Goal: Task Accomplishment & Management: Manage account settings

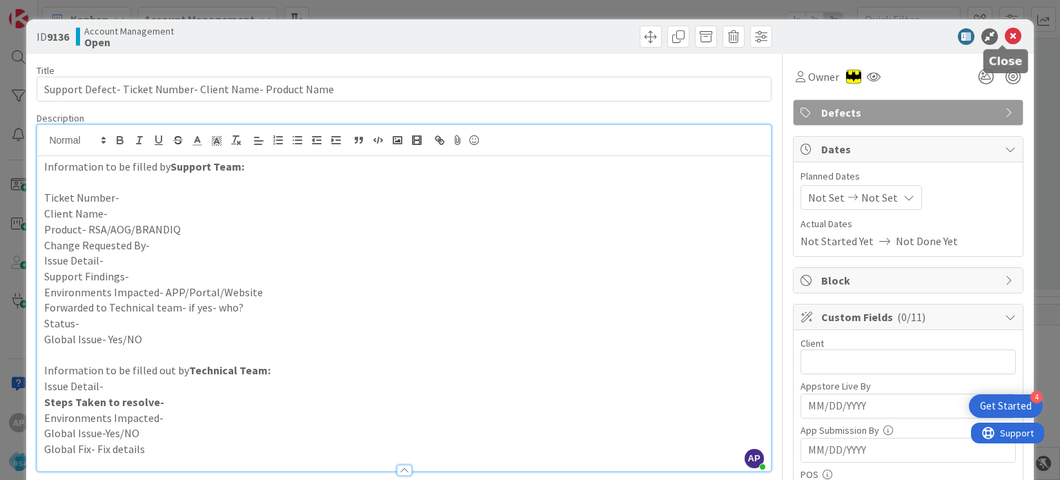
click at [1005, 35] on icon at bounding box center [1013, 36] width 17 height 17
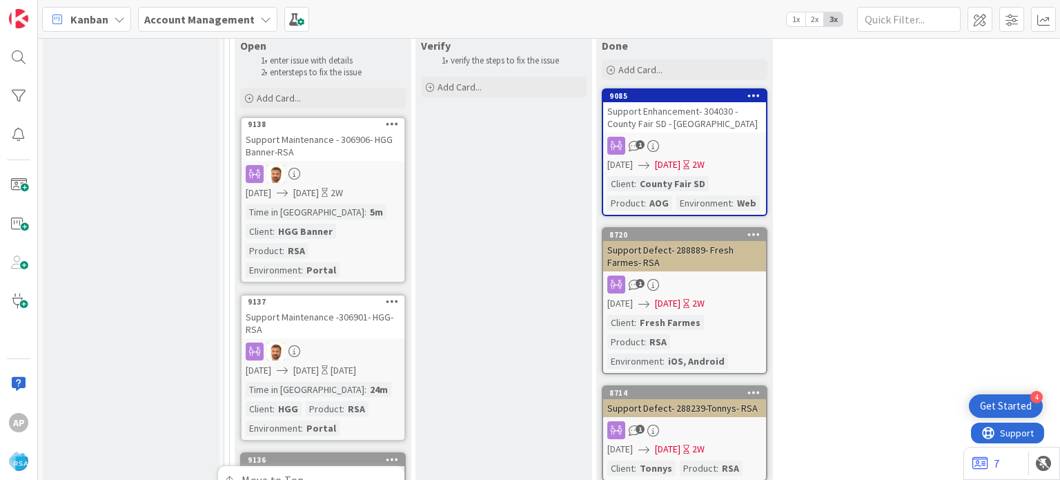
click at [392, 454] on icon at bounding box center [392, 459] width 13 height 10
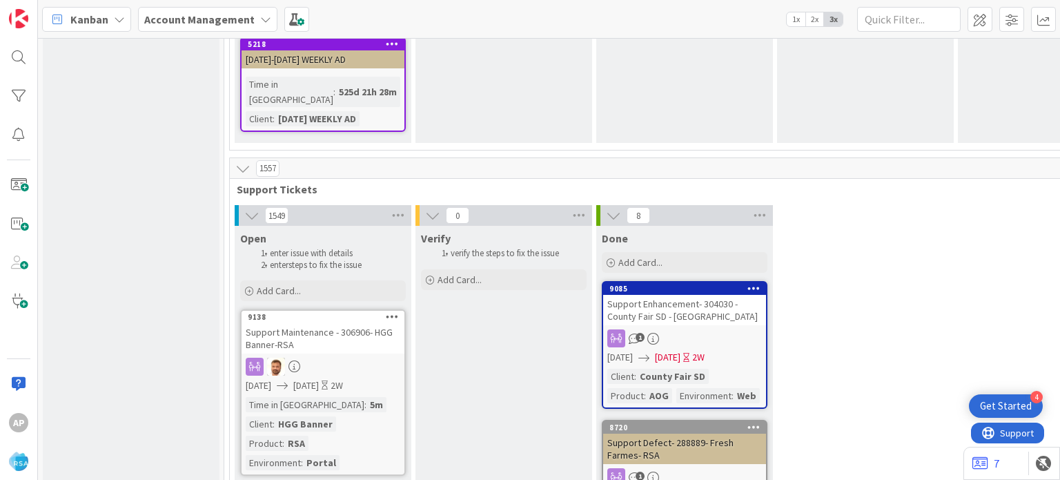
scroll to position [2881, 0]
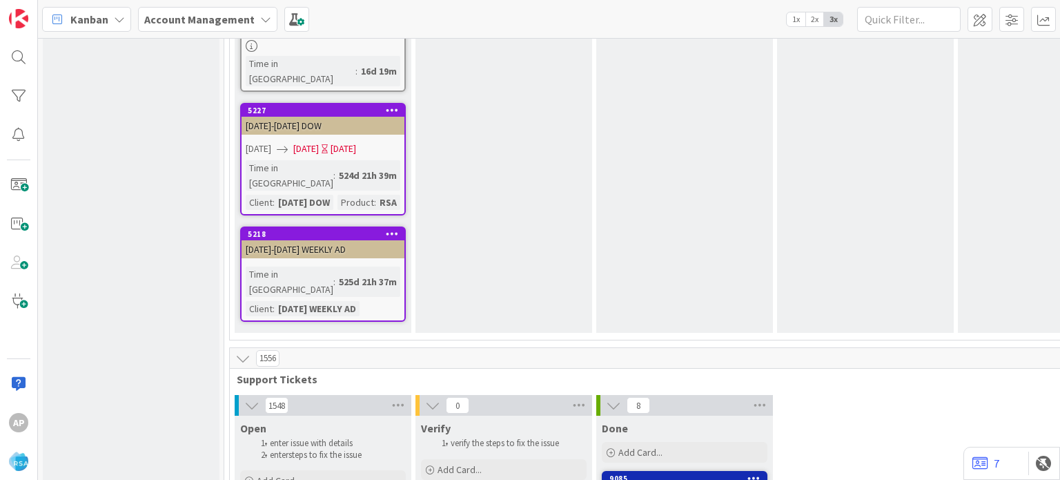
scroll to position [2692, 0]
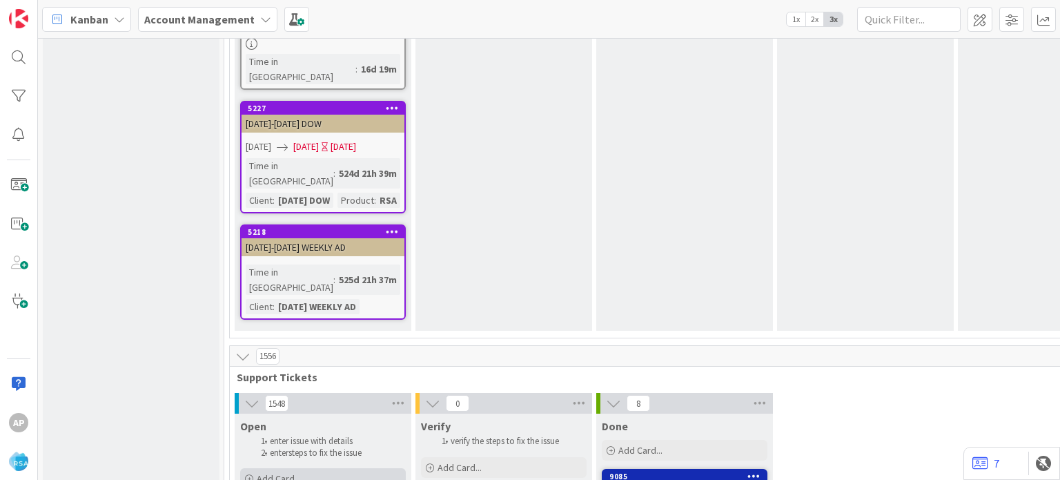
click at [291, 472] on span "Add Card..." at bounding box center [279, 478] width 44 height 12
type textarea "x"
type textarea "Support Maintenance - Ticket Number-"
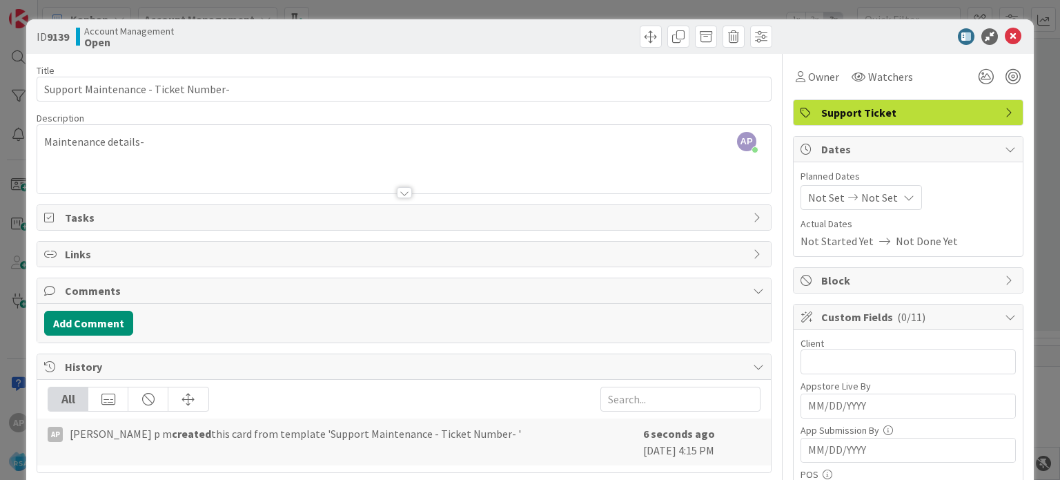
click at [403, 189] on div at bounding box center [404, 192] width 15 height 11
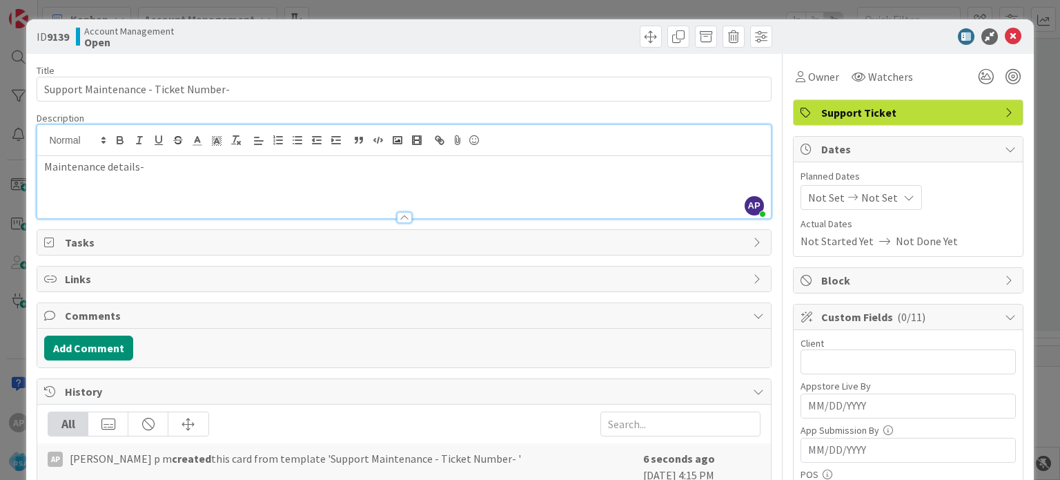
click at [160, 168] on p "Maintenance details-" at bounding box center [403, 167] width 719 height 16
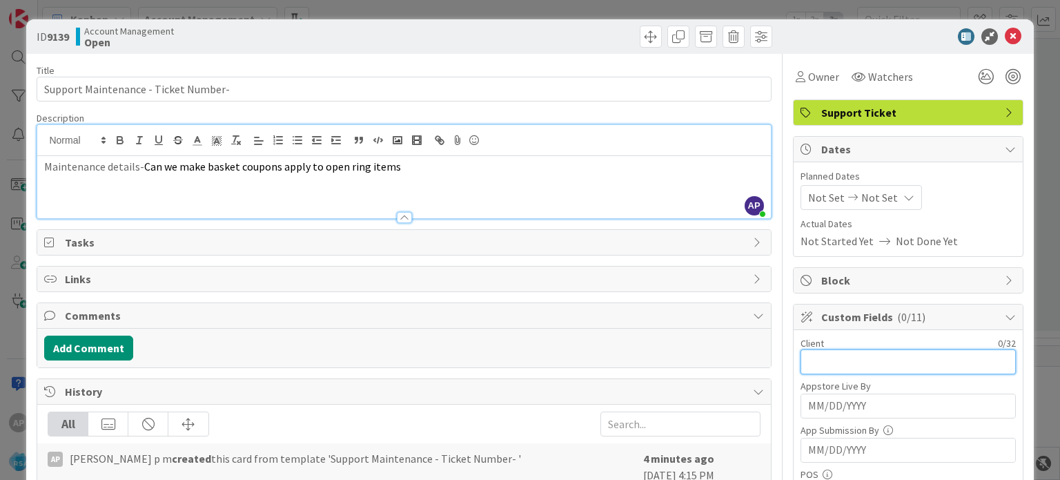
click at [801, 350] on input "text" at bounding box center [908, 361] width 215 height 25
type input "[PERSON_NAME] Foods"
click at [808, 202] on span "Not Set" at bounding box center [826, 197] width 37 height 17
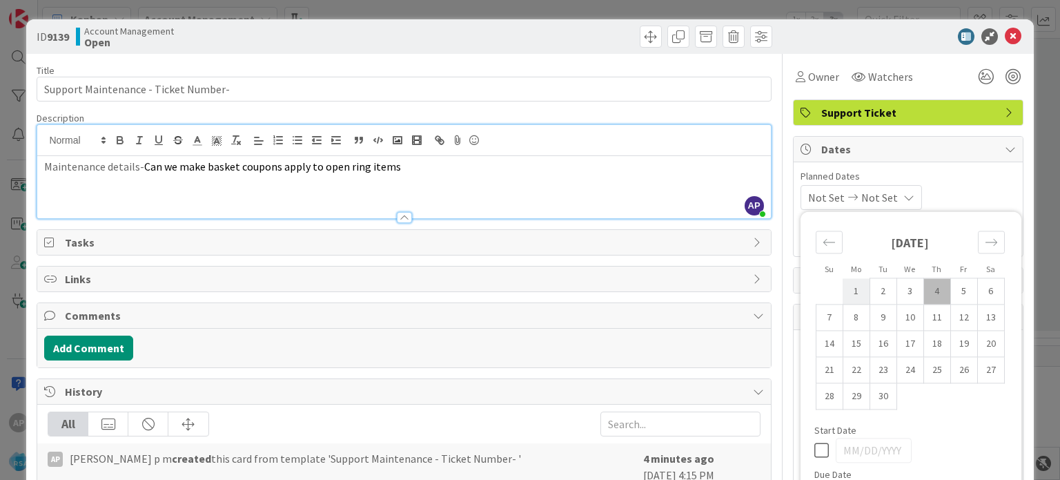
click at [845, 295] on td "1" at bounding box center [856, 291] width 27 height 26
type input "[DATE]"
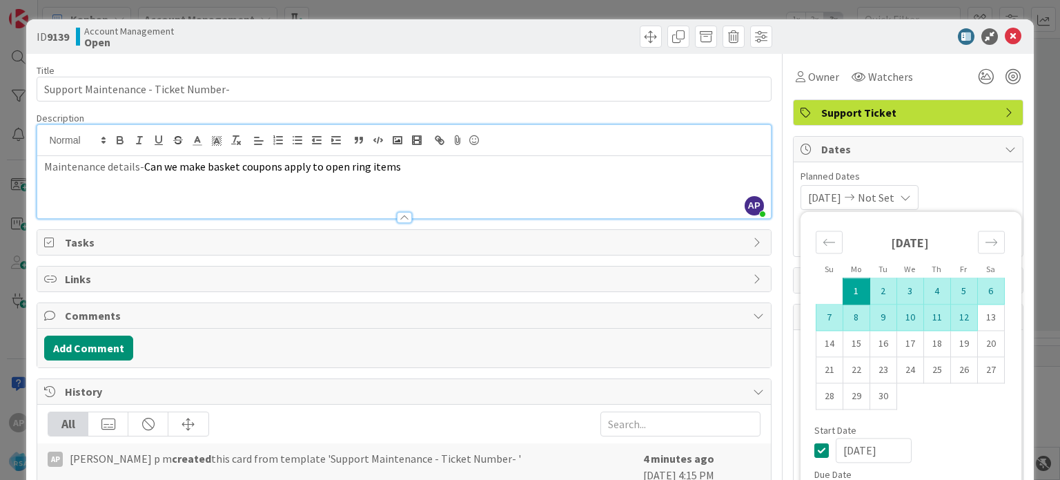
click at [957, 320] on td "12" at bounding box center [964, 317] width 27 height 26
type input "[DATE]"
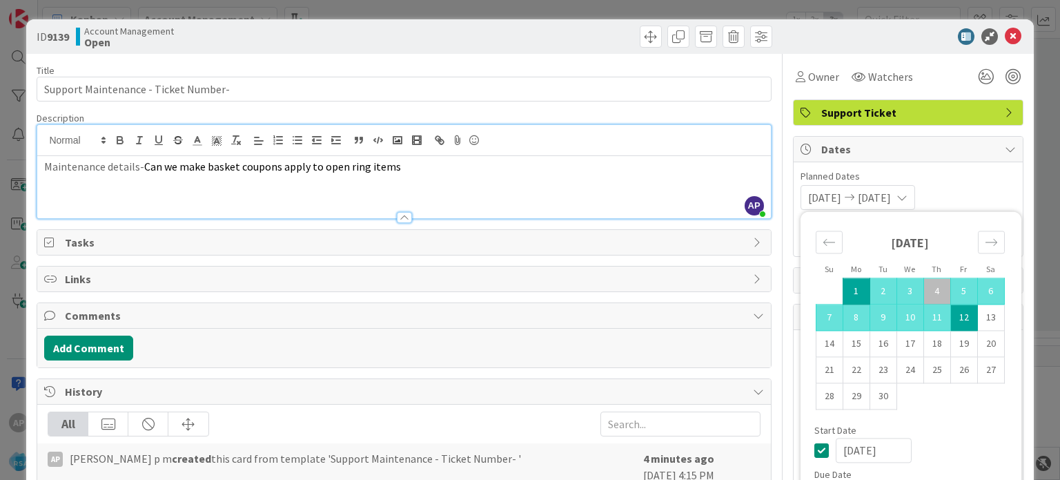
click at [577, 195] on div "Maintenance details- Can we make basket coupons apply to open ring items" at bounding box center [403, 187] width 733 height 62
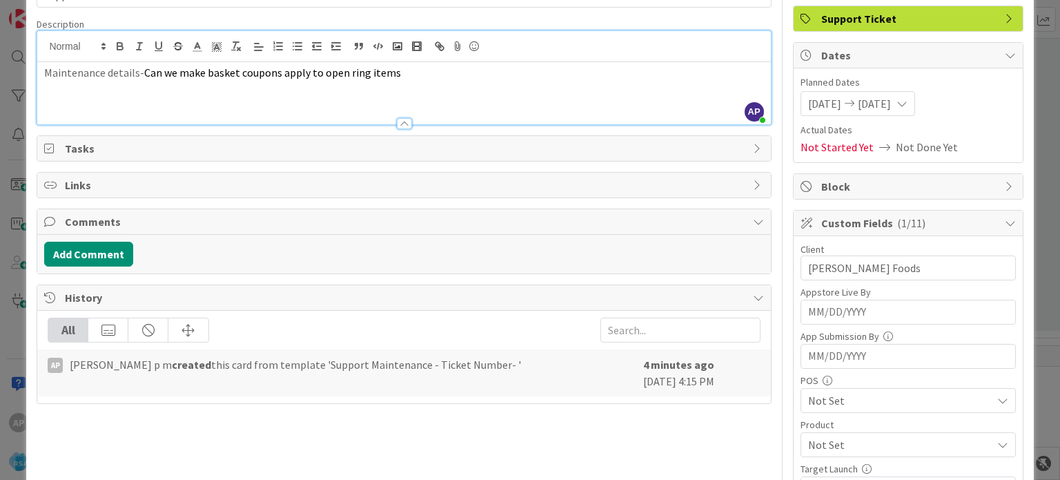
scroll to position [113, 0]
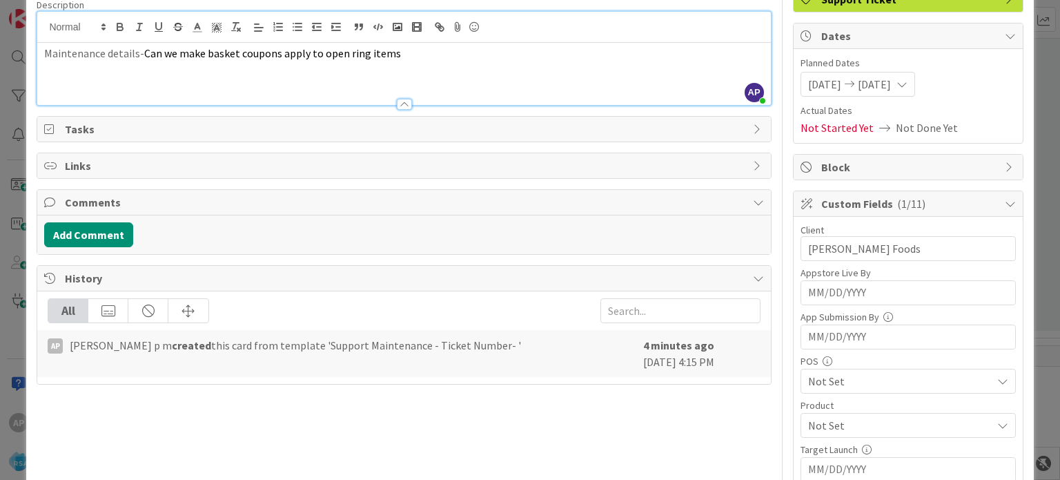
click at [816, 428] on span "Not Set" at bounding box center [900, 425] width 184 height 17
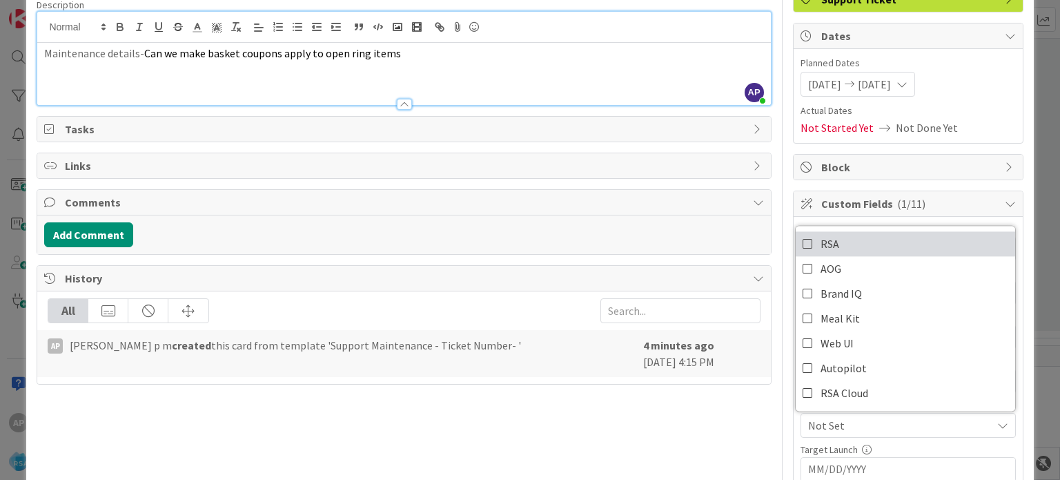
click at [803, 242] on icon at bounding box center [808, 243] width 11 height 21
click at [706, 447] on div "Title 37 / 128 Support Maintenance - Ticket Number- Description AP Akhil p m jo…" at bounding box center [404, 404] width 735 height 927
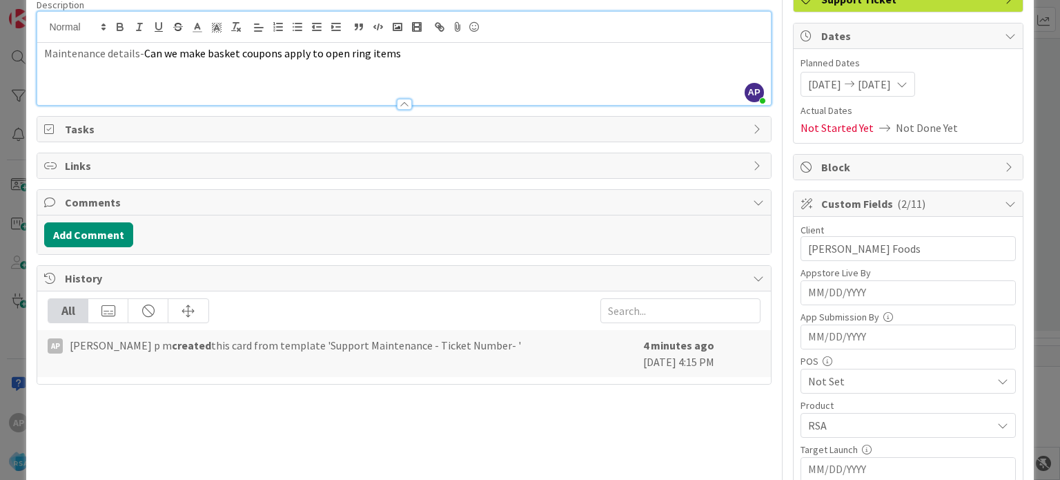
scroll to position [253, 0]
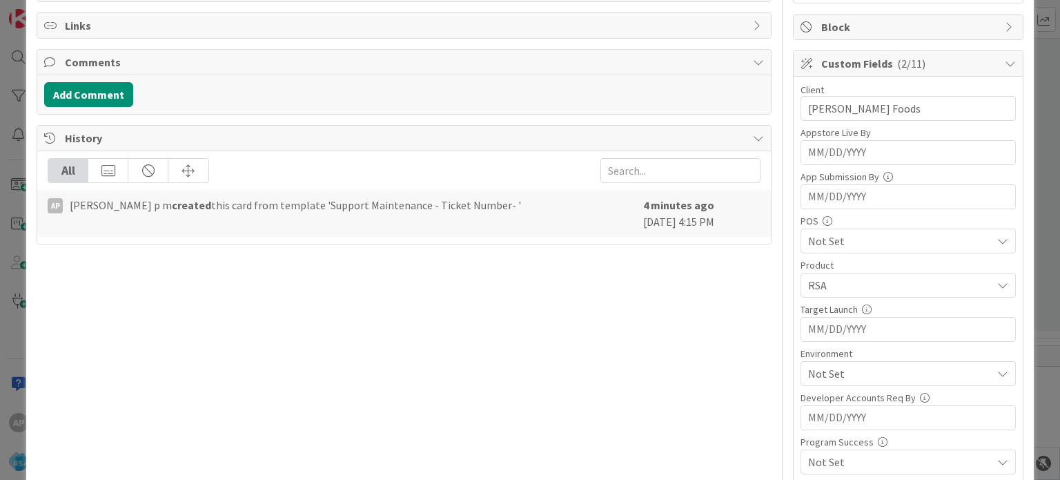
click at [823, 369] on span "Not Set" at bounding box center [900, 373] width 184 height 17
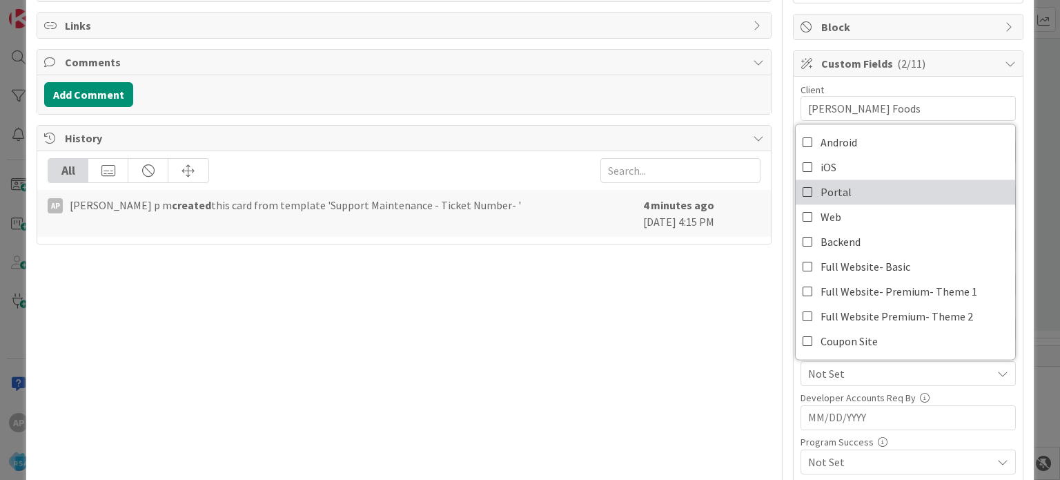
click at [796, 193] on link "Portal" at bounding box center [906, 191] width 220 height 25
click at [693, 381] on div "Title 37 / 128 Support Maintenance - Ticket Number- Description AP Akhil p m jo…" at bounding box center [404, 263] width 735 height 927
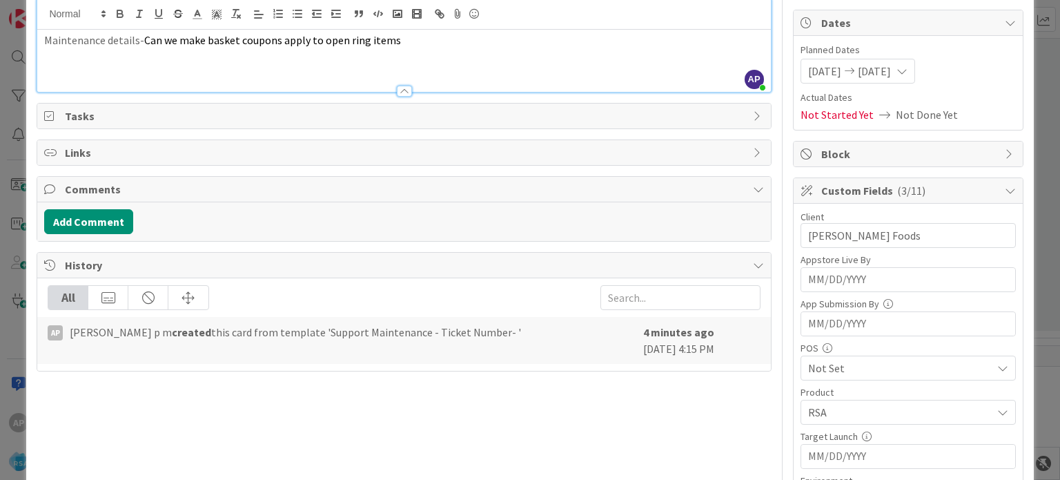
scroll to position [0, 0]
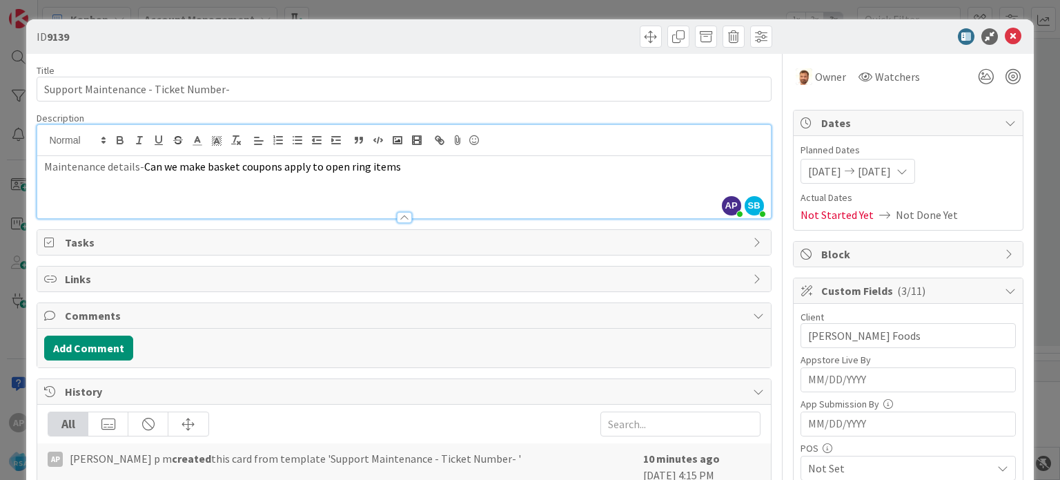
click at [139, 177] on p at bounding box center [403, 183] width 719 height 16
click at [144, 165] on span "Can we make basket coupons apply to open ring items" at bounding box center [272, 166] width 257 height 14
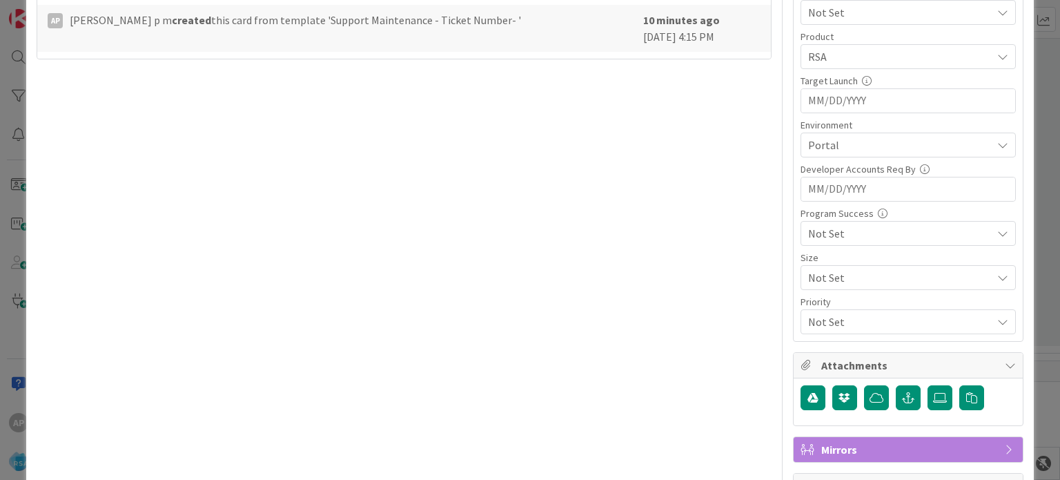
scroll to position [483, 0]
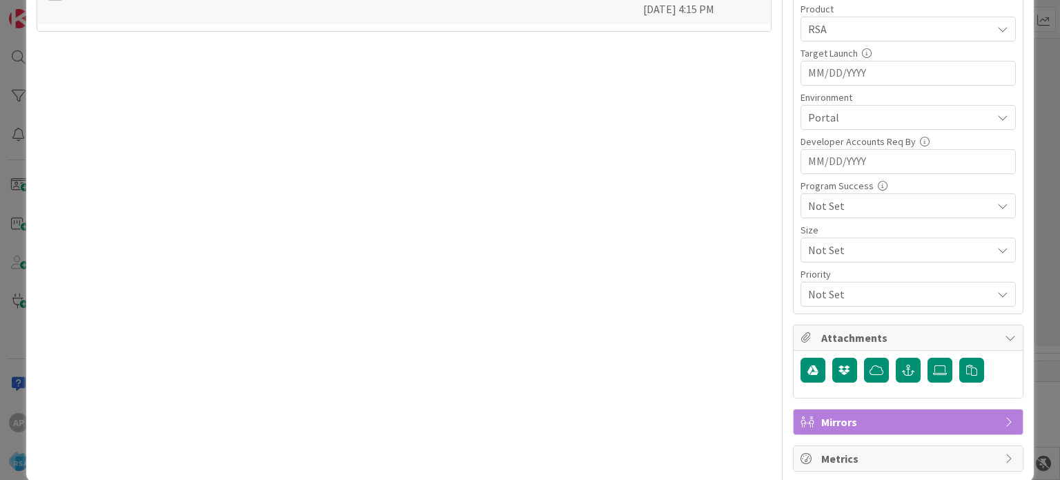
click at [821, 329] on span "Attachments" at bounding box center [909, 337] width 177 height 17
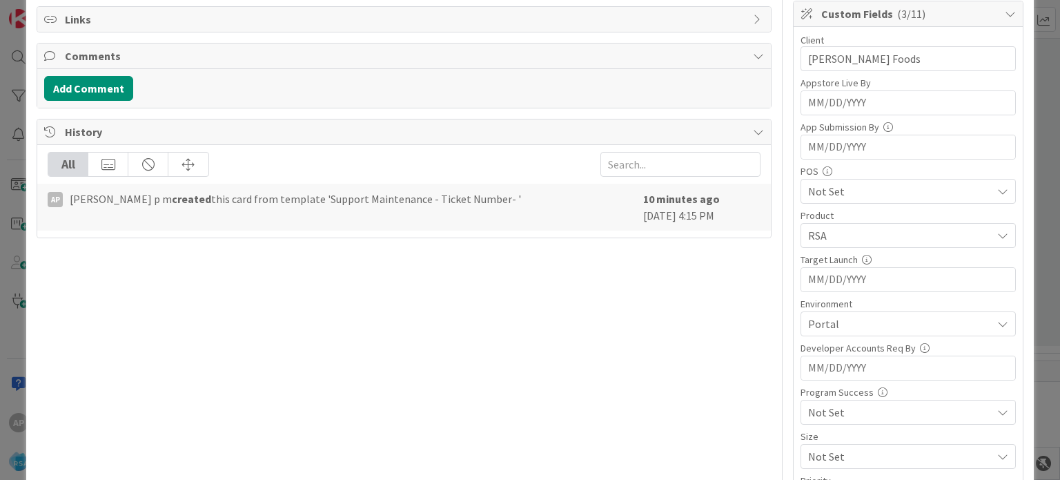
scroll to position [453, 0]
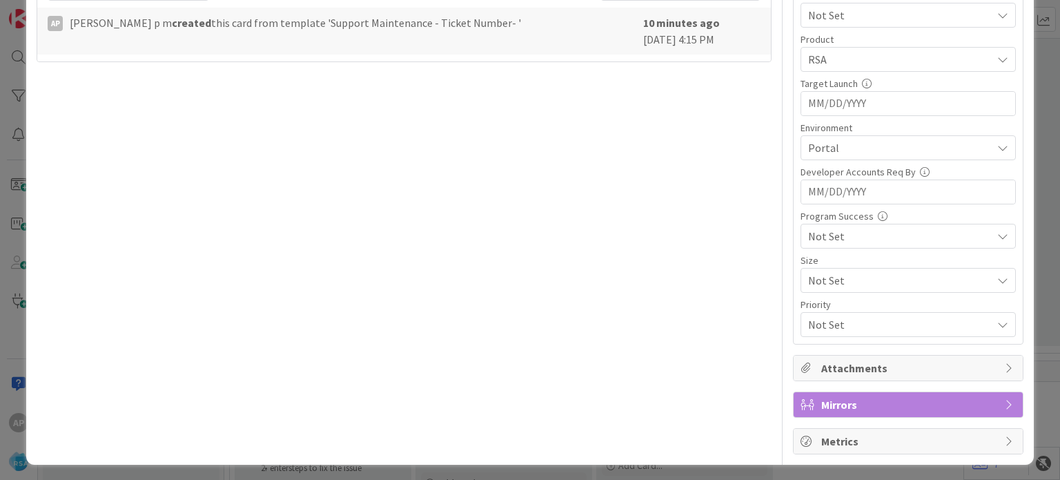
click at [1005, 365] on icon at bounding box center [1010, 367] width 11 height 11
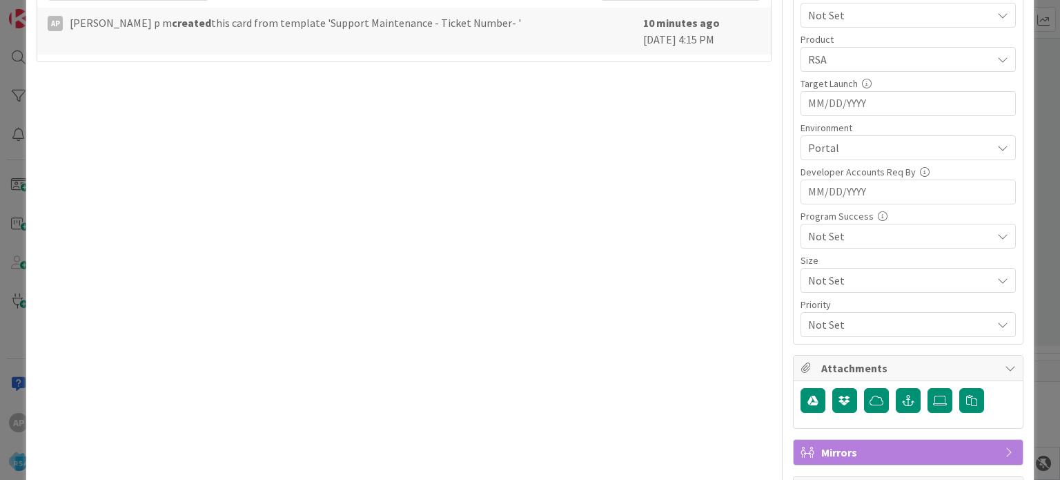
click at [1005, 364] on icon at bounding box center [1010, 367] width 11 height 11
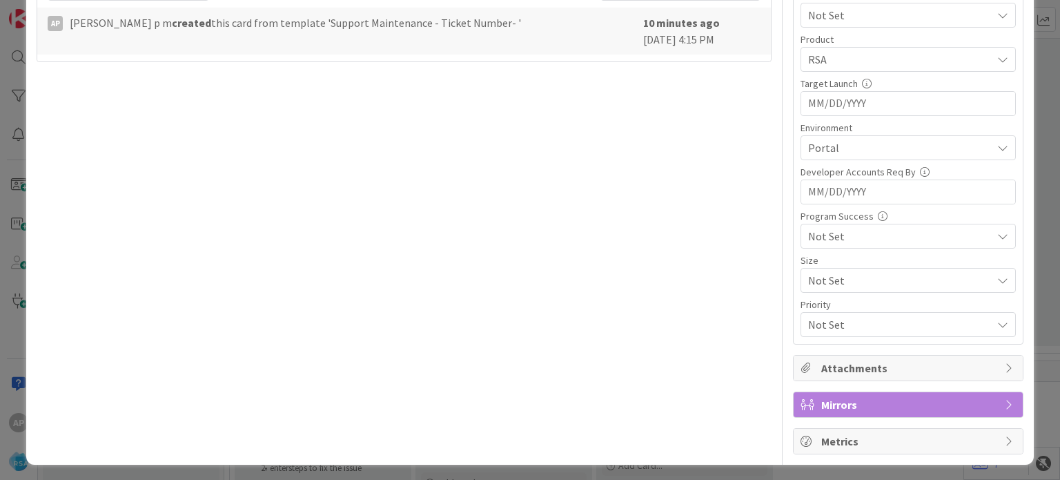
click at [1005, 364] on icon at bounding box center [1010, 367] width 11 height 11
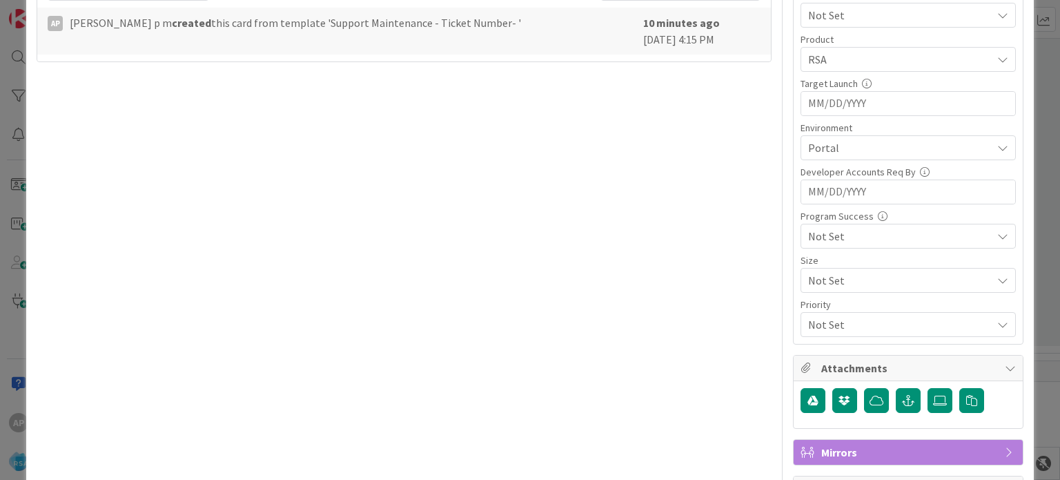
scroll to position [500, 0]
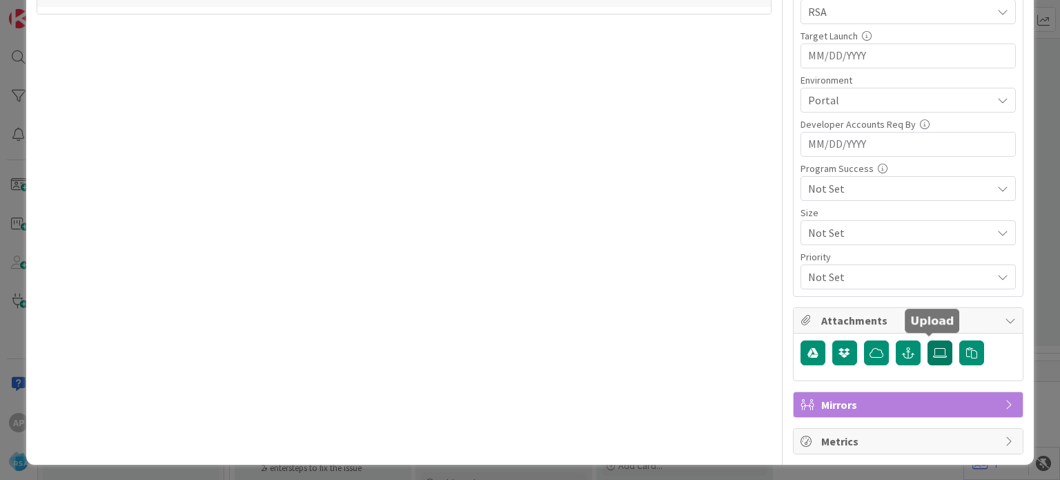
click at [933, 347] on icon at bounding box center [940, 352] width 14 height 11
click at [928, 340] on input "file" at bounding box center [928, 340] width 0 height 0
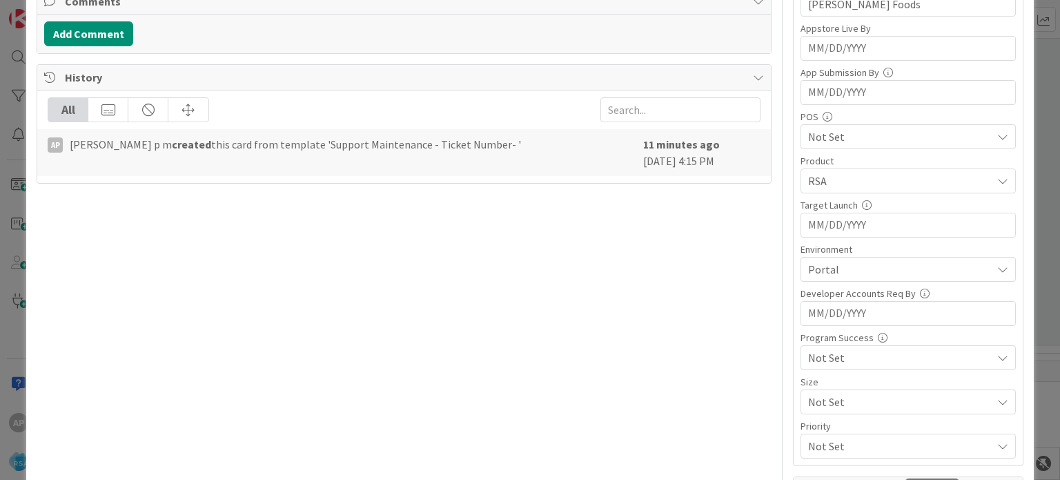
scroll to position [608, 0]
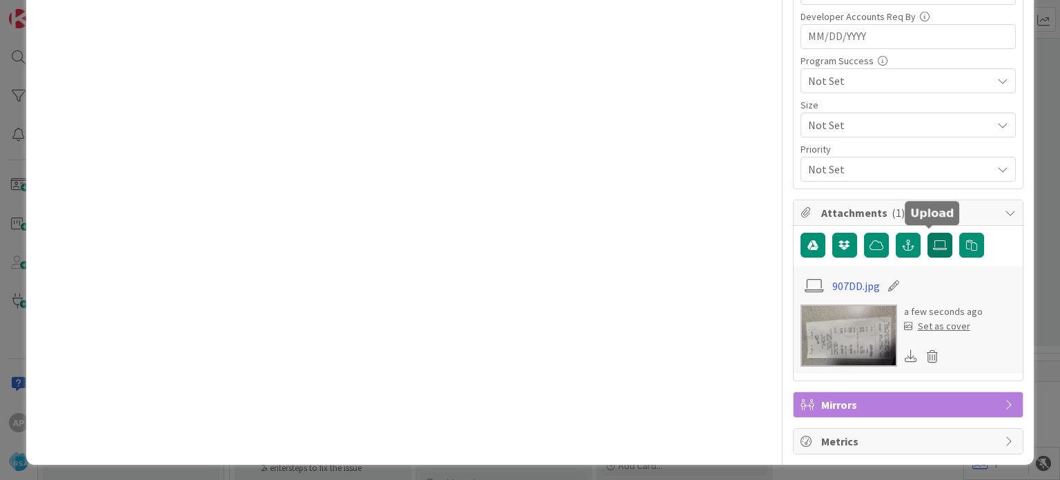
click at [933, 240] on icon at bounding box center [940, 245] width 14 height 11
click at [928, 233] on input "file" at bounding box center [928, 233] width 0 height 0
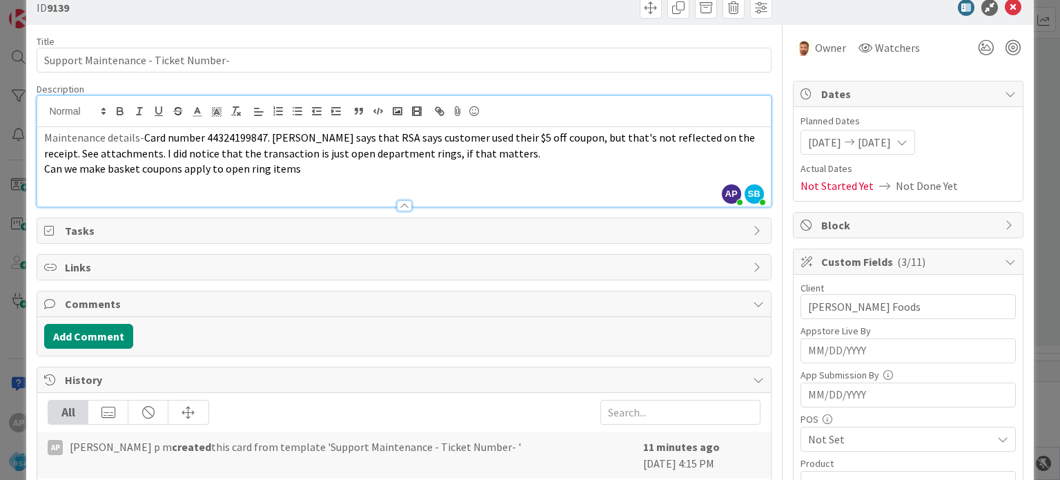
scroll to position [0, 0]
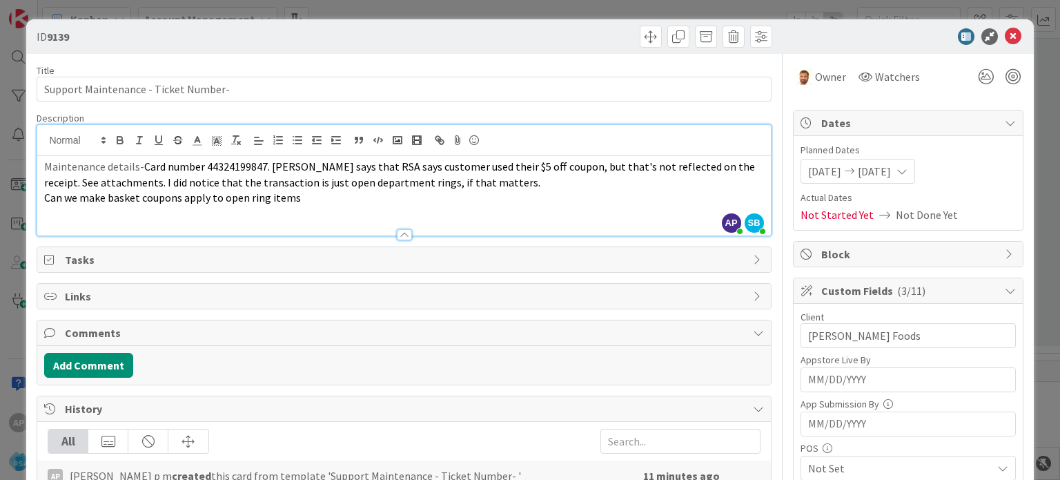
click at [46, 198] on span "Can we make basket coupons apply to open ring items" at bounding box center [172, 198] width 257 height 14
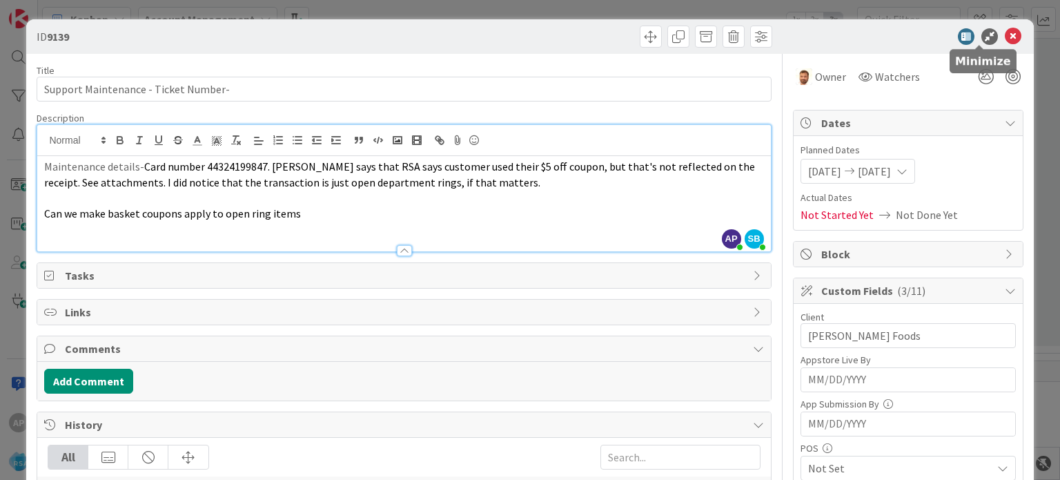
click at [1005, 32] on icon at bounding box center [1013, 36] width 17 height 17
